Goal: Transaction & Acquisition: Download file/media

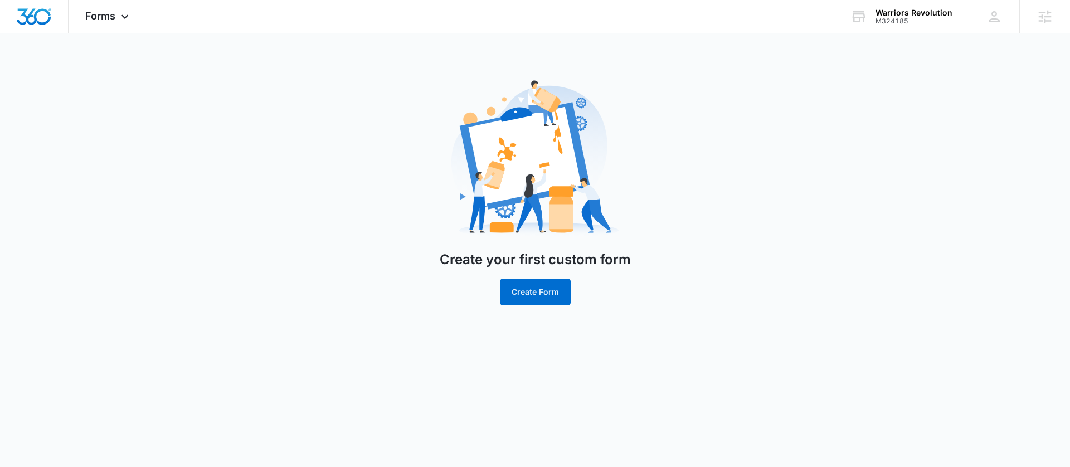
click at [113, 16] on span "Forms" at bounding box center [100, 16] width 30 height 12
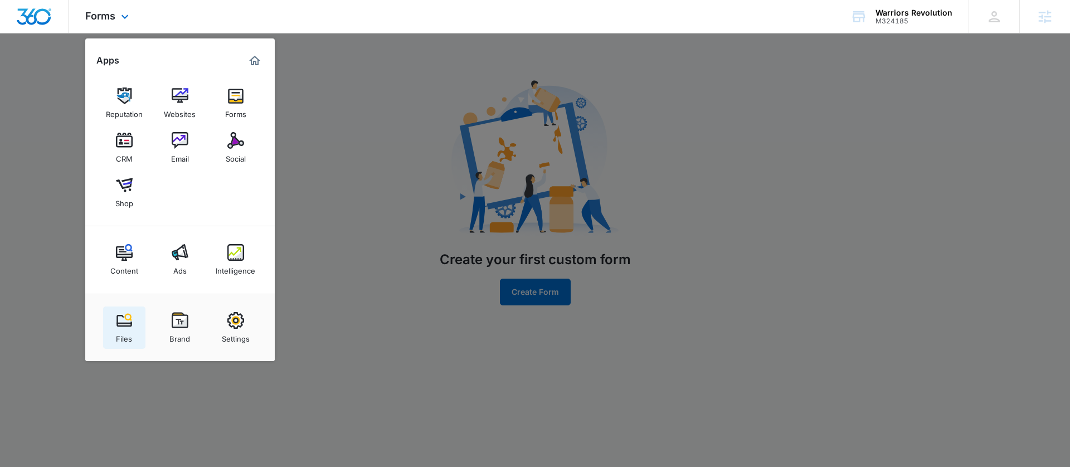
click at [104, 320] on link "Files" at bounding box center [124, 327] width 42 height 42
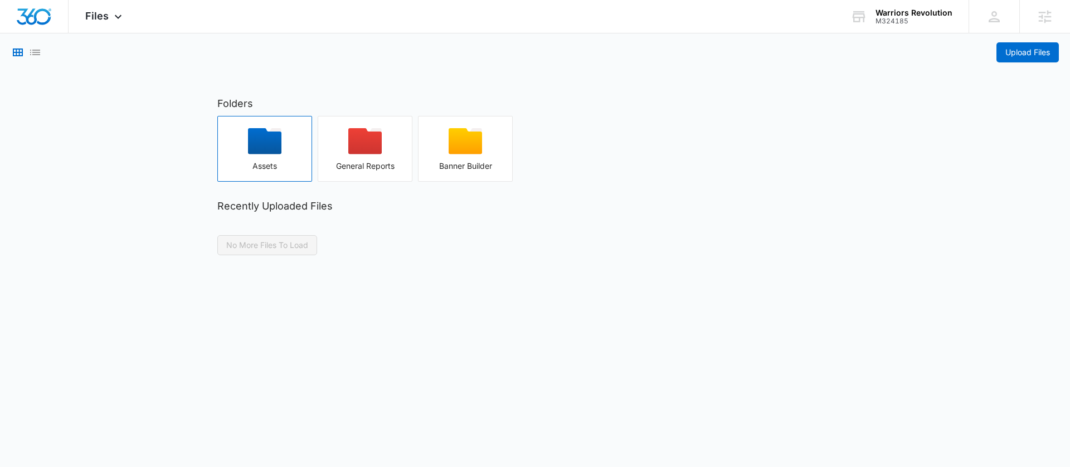
click at [256, 127] on button "Assets" at bounding box center [264, 149] width 95 height 66
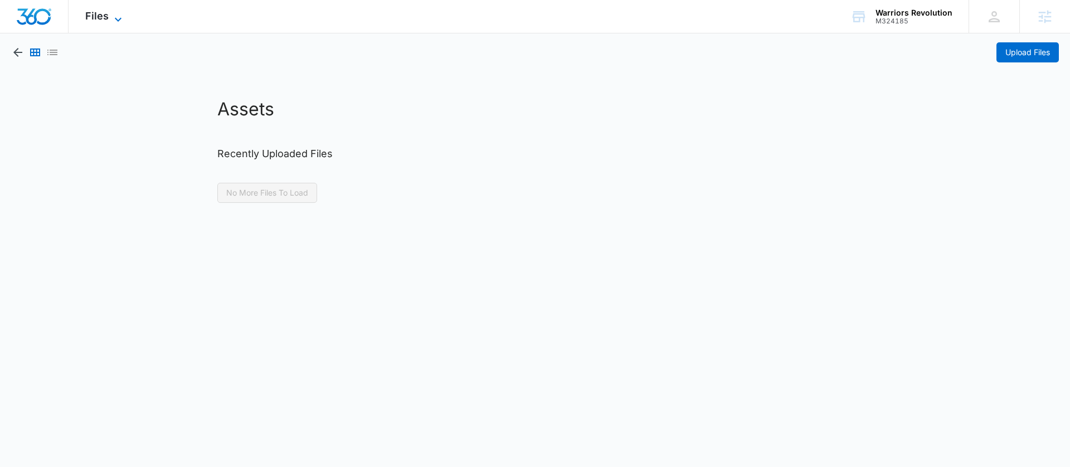
click at [101, 21] on span "Files" at bounding box center [96, 16] width 23 height 12
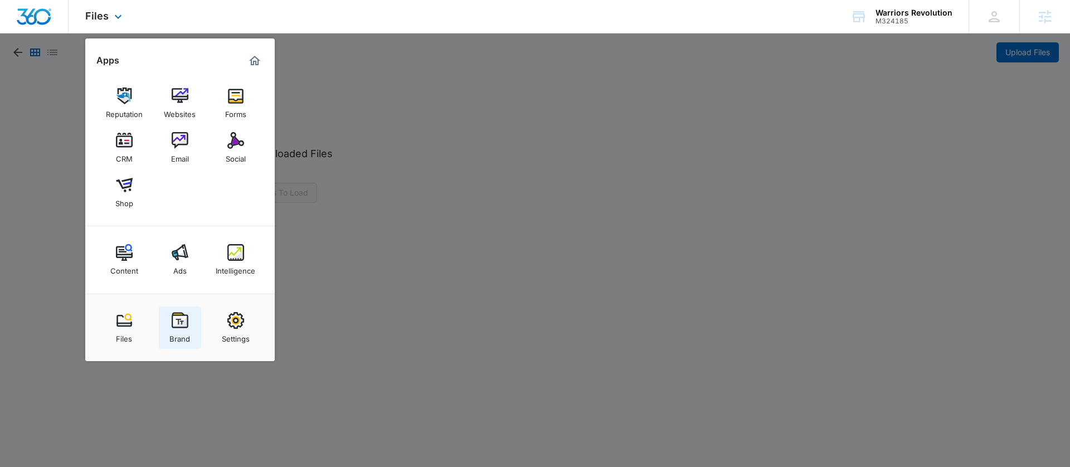
click at [181, 316] on img at bounding box center [180, 320] width 17 height 17
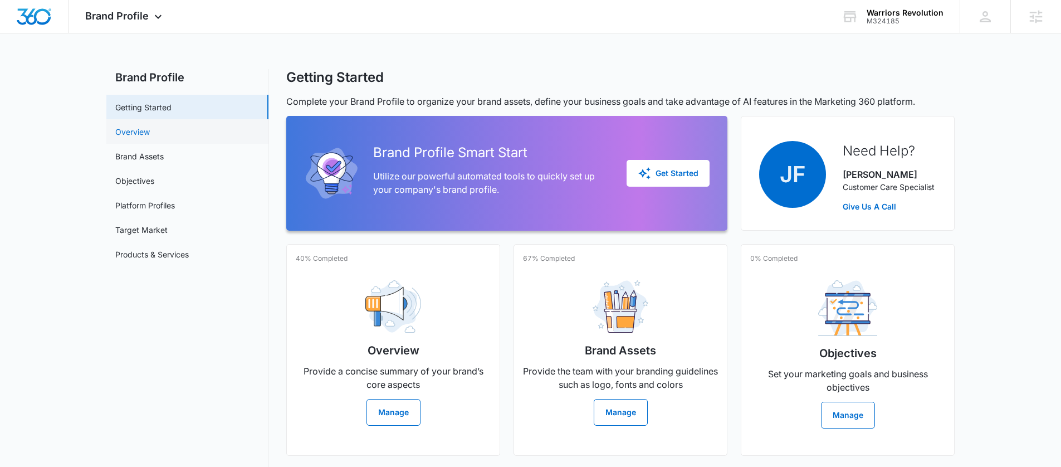
click at [135, 138] on link "Overview" at bounding box center [132, 132] width 35 height 12
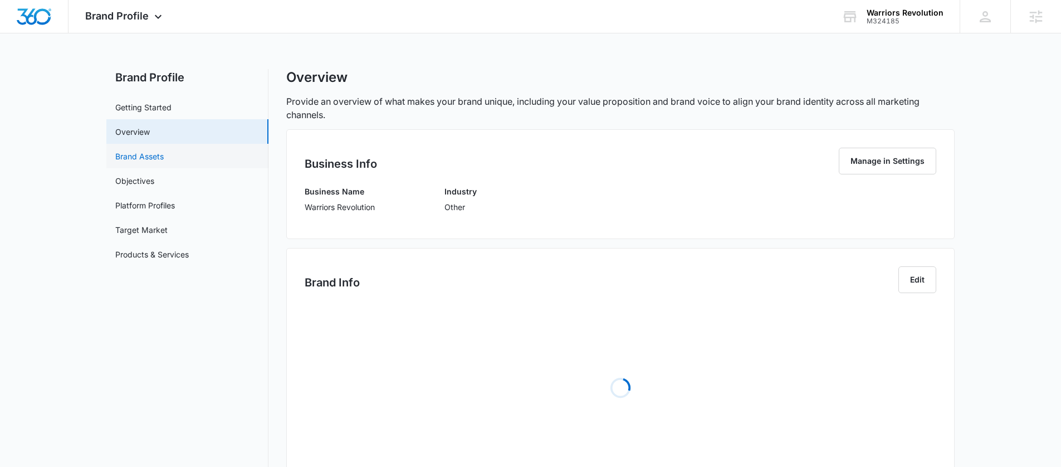
click at [144, 162] on link "Brand Assets" at bounding box center [139, 156] width 48 height 12
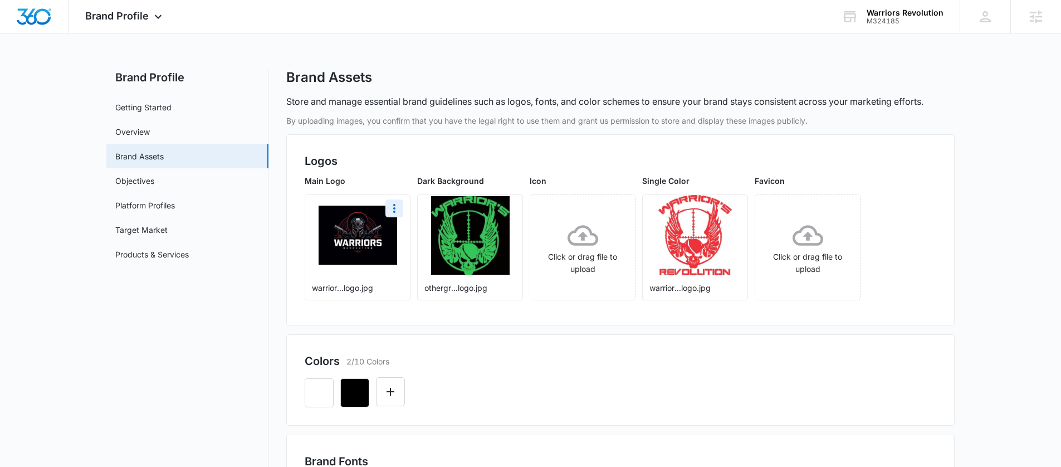
click at [320, 213] on img at bounding box center [358, 235] width 79 height 59
click at [389, 212] on icon "More" at bounding box center [394, 208] width 13 height 13
click at [406, 238] on div "Download" at bounding box center [417, 240] width 36 height 8
